Goal: Task Accomplishment & Management: Use online tool/utility

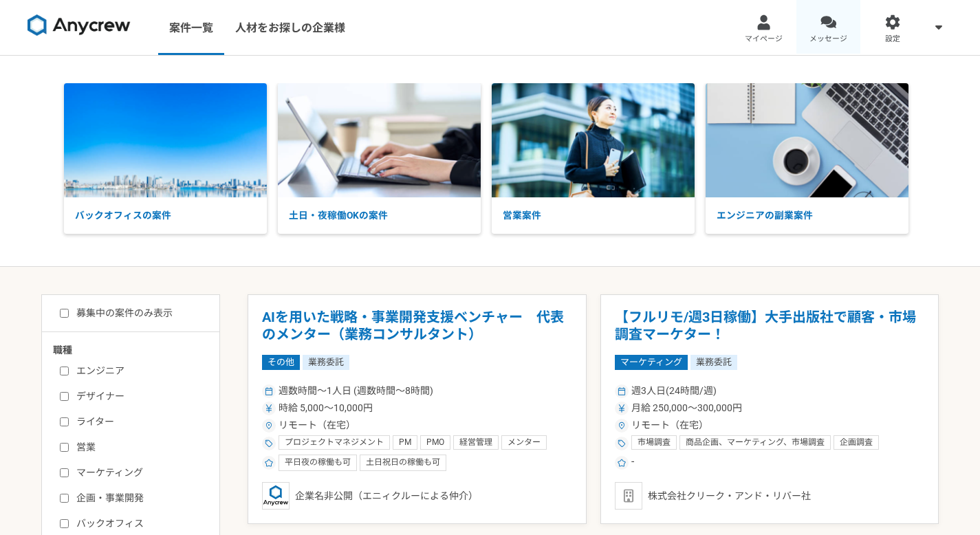
click at [817, 37] on span "メッセージ" at bounding box center [829, 39] width 38 height 11
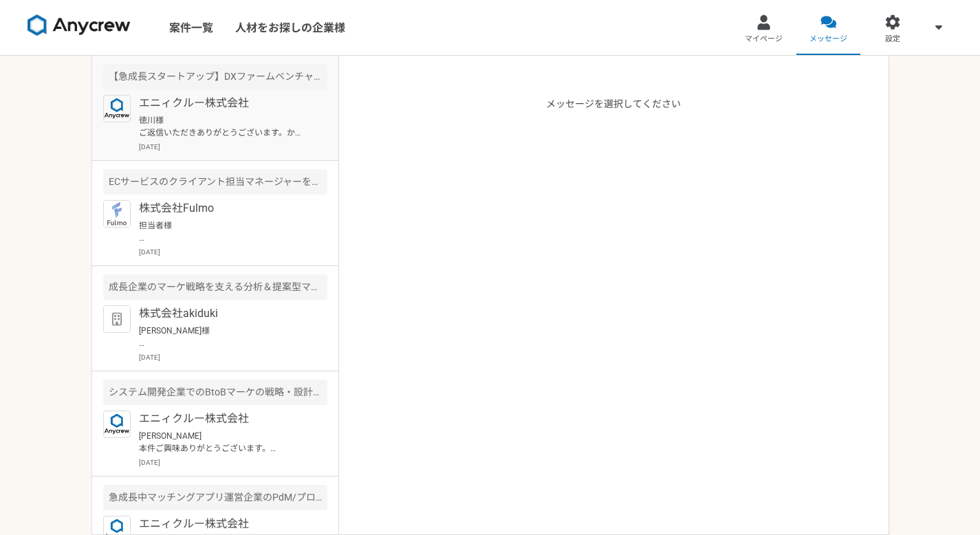
click at [219, 136] on p "徳川様 ご返信いただきありがとうございます。かしこまりました。 キックオフ候補日並びに契約について先方と調整いたします。 回答については週明けになる可能性がご…" at bounding box center [224, 126] width 170 height 25
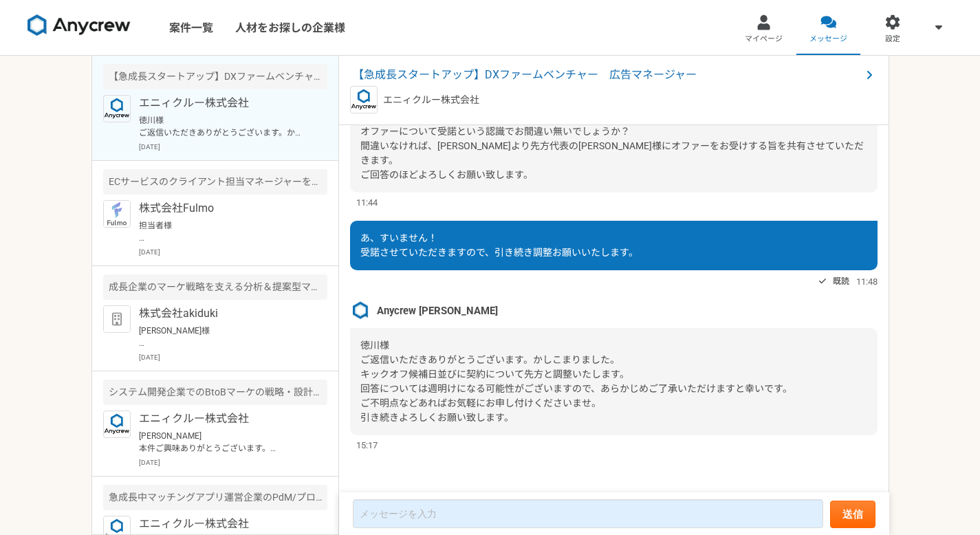
scroll to position [1647, 0]
click at [206, 28] on link "案件一覧" at bounding box center [191, 27] width 66 height 55
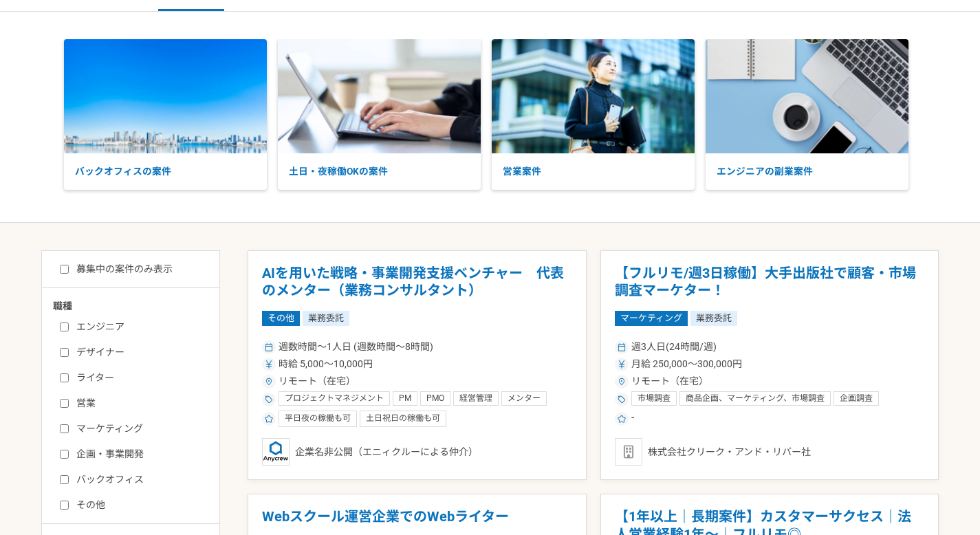
scroll to position [123, 0]
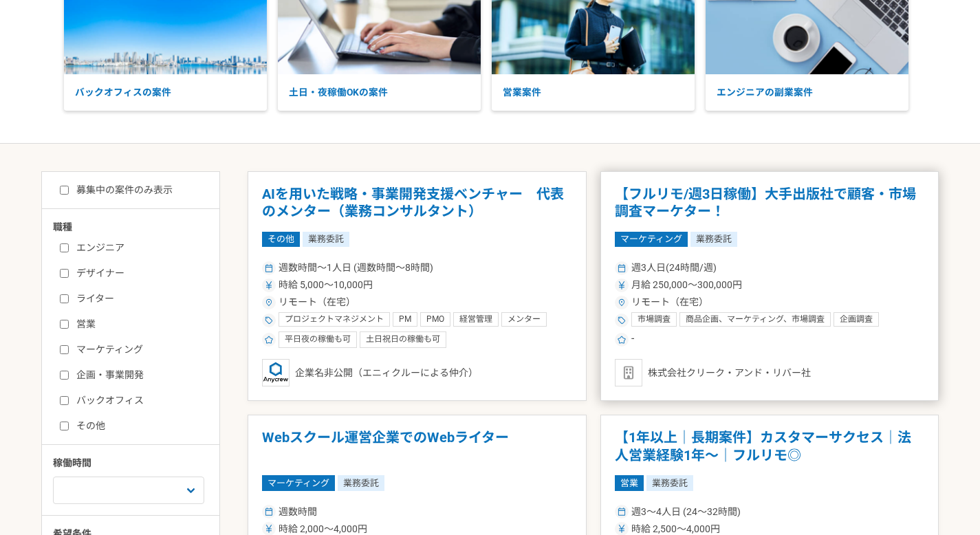
click at [827, 199] on h1 "【フルリモ/週3日稼働】大手出版社で顧客・市場調査マーケター！" at bounding box center [770, 203] width 310 height 35
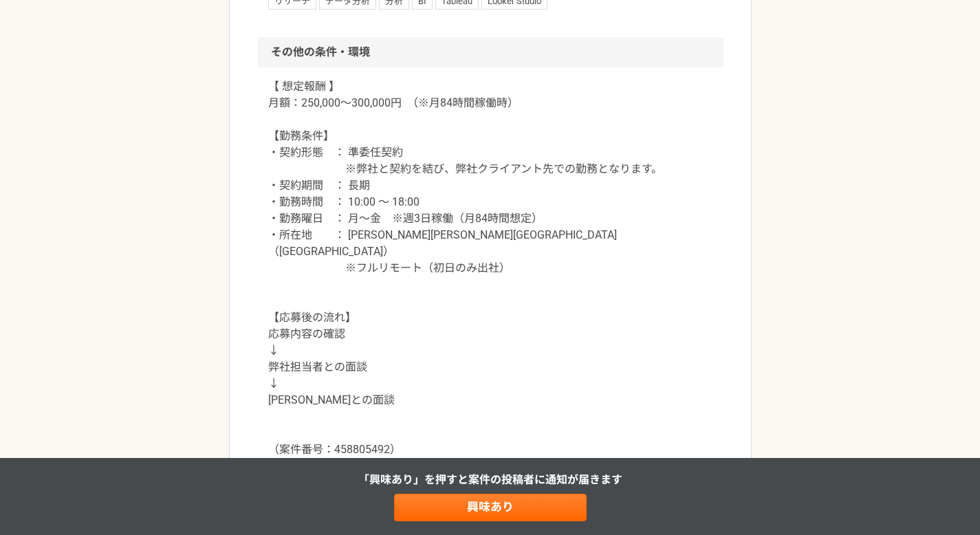
scroll to position [1442, 0]
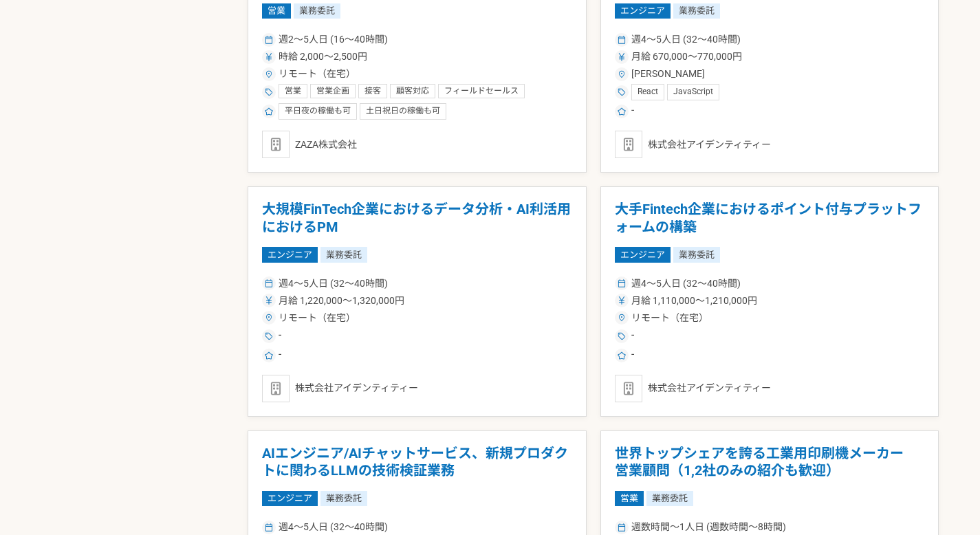
scroll to position [1252, 0]
